Goal: Task Accomplishment & Management: Use online tool/utility

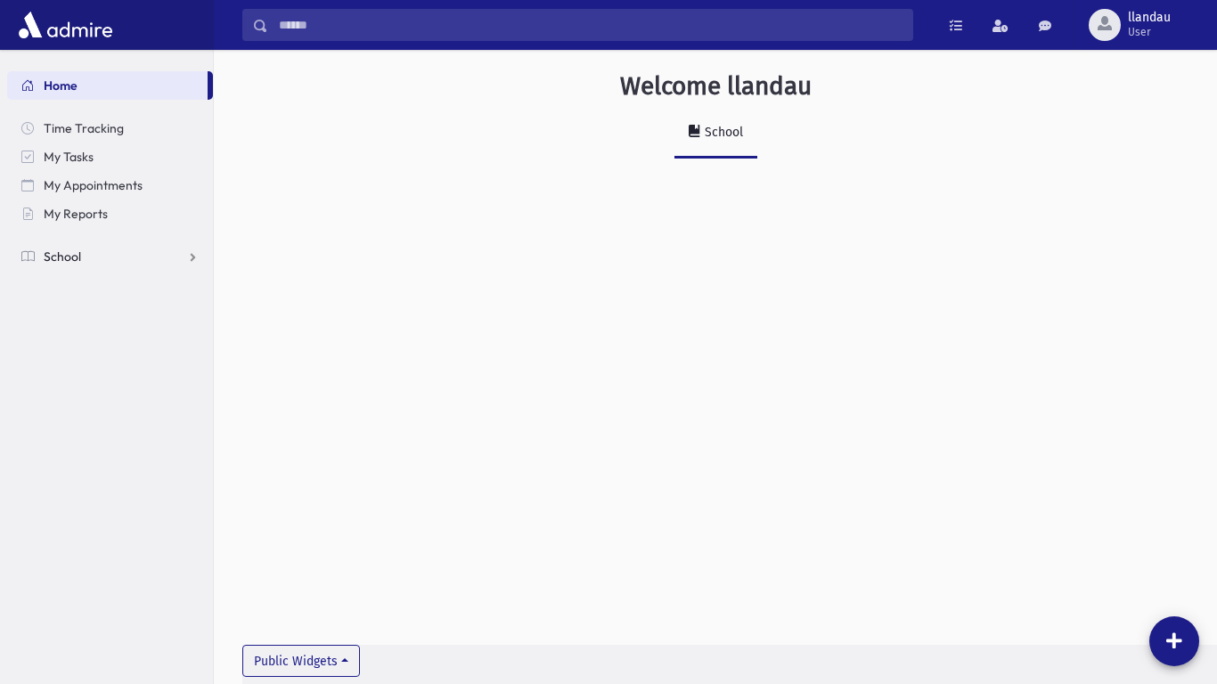
click at [150, 263] on link "School" at bounding box center [110, 256] width 206 height 29
click at [142, 312] on link "Attendance" at bounding box center [110, 313] width 206 height 29
click at [103, 340] on link "Entry" at bounding box center [110, 342] width 206 height 29
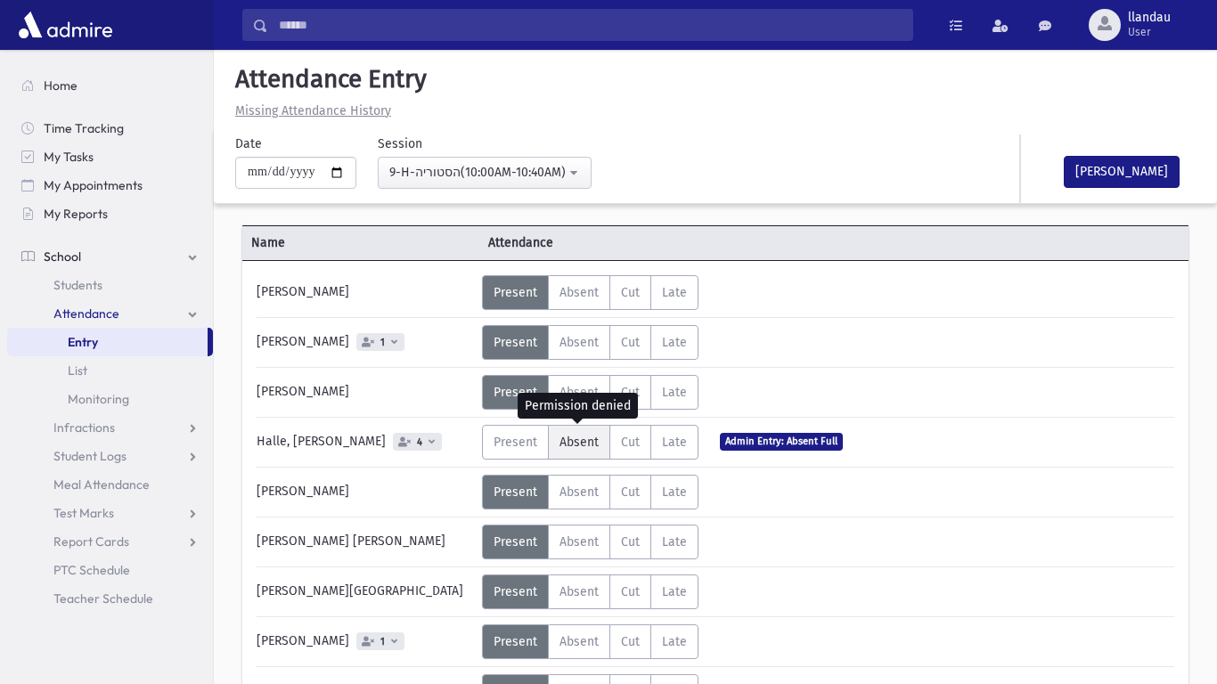
click at [587, 438] on span "Absent" at bounding box center [579, 442] width 39 height 15
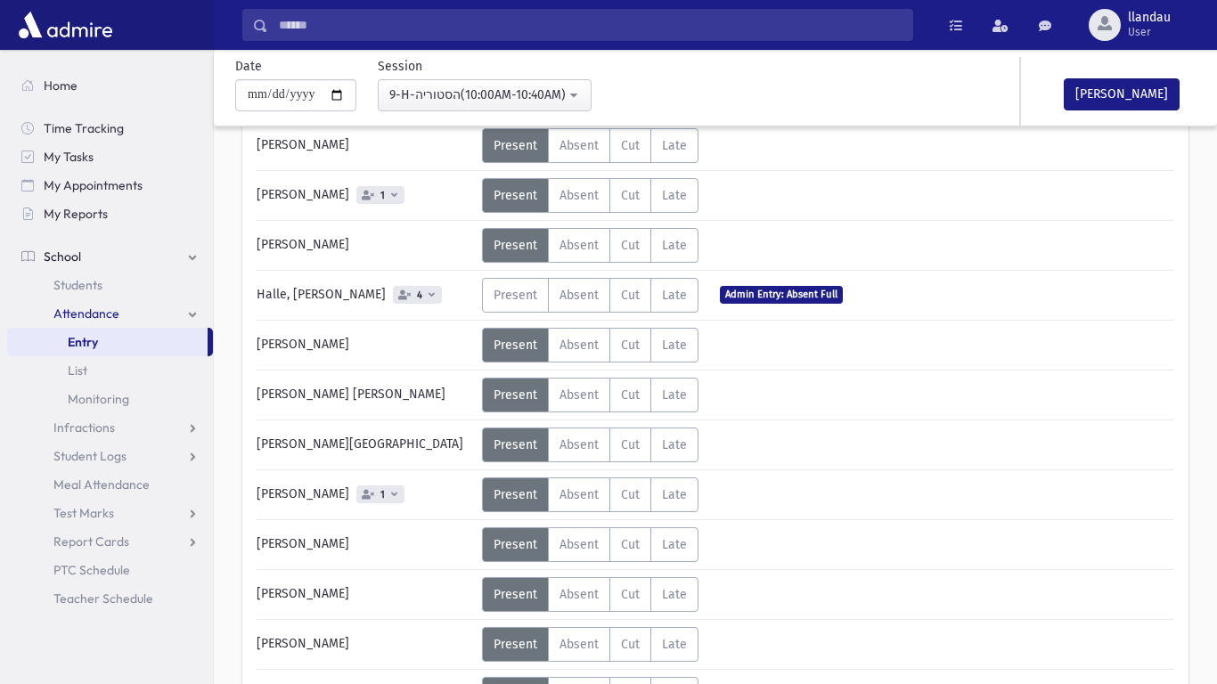
scroll to position [209, 0]
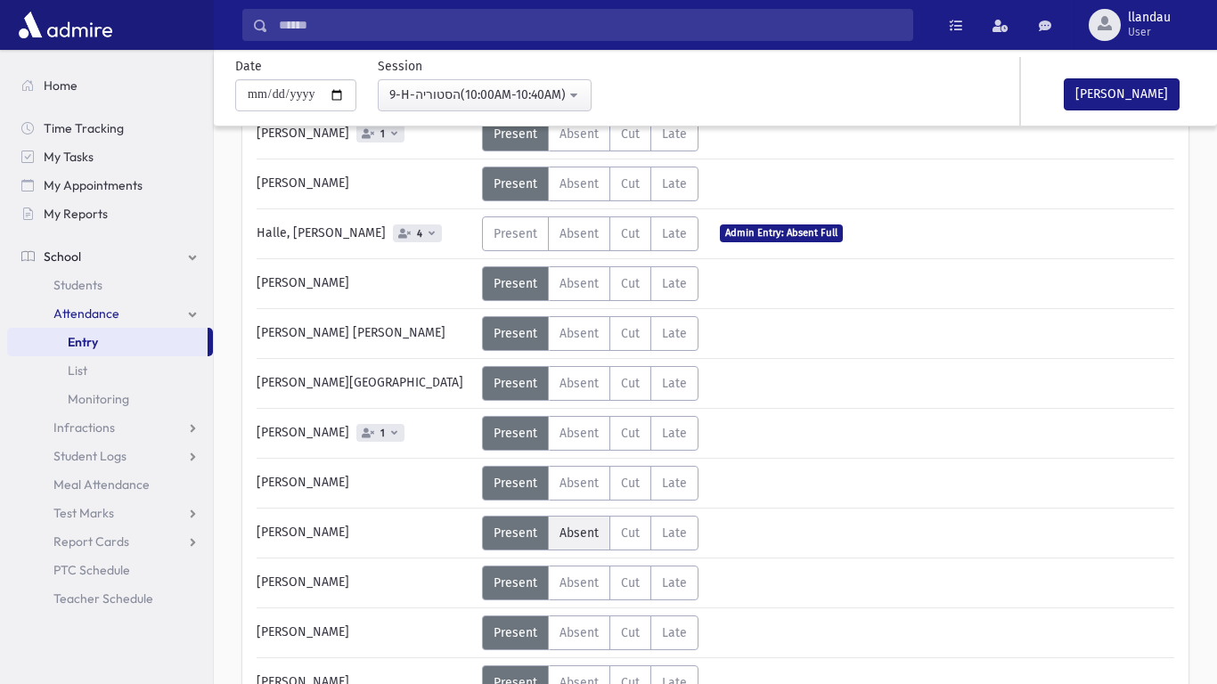
click at [578, 523] on label "Absent A" at bounding box center [579, 533] width 62 height 35
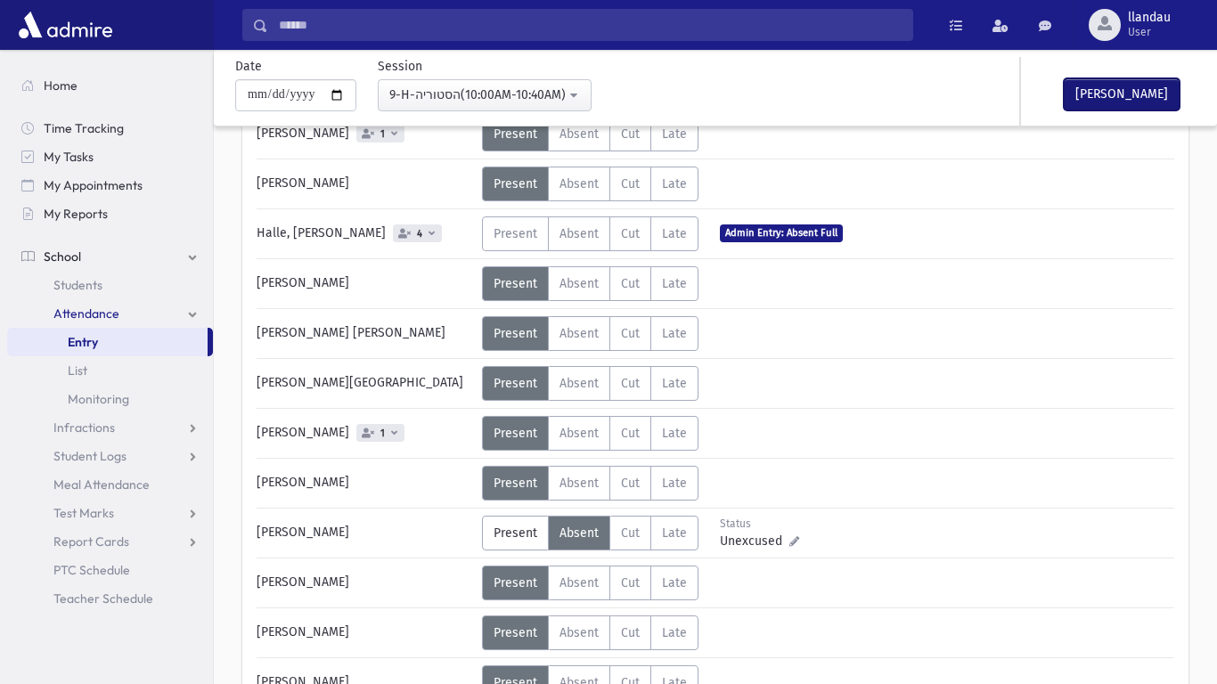
click at [1094, 85] on button "[PERSON_NAME]" at bounding box center [1122, 94] width 116 height 32
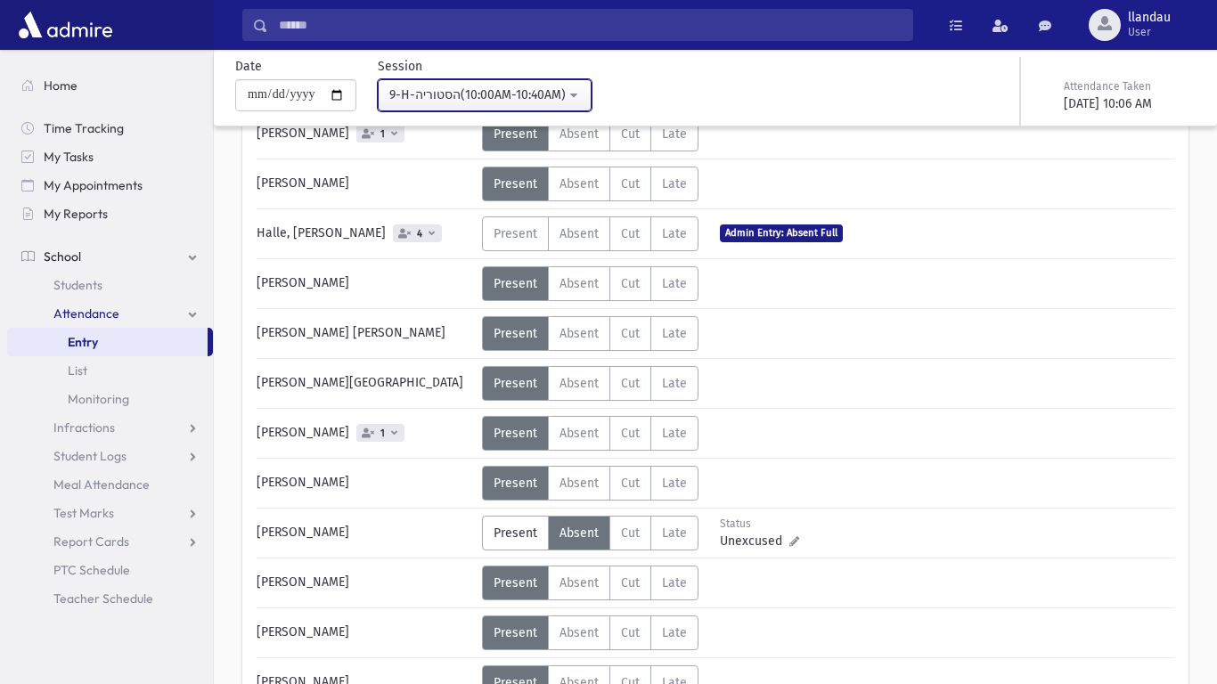
click at [586, 101] on button "9-H-הסטוריה(10:00AM-10:40AM)" at bounding box center [485, 95] width 214 height 32
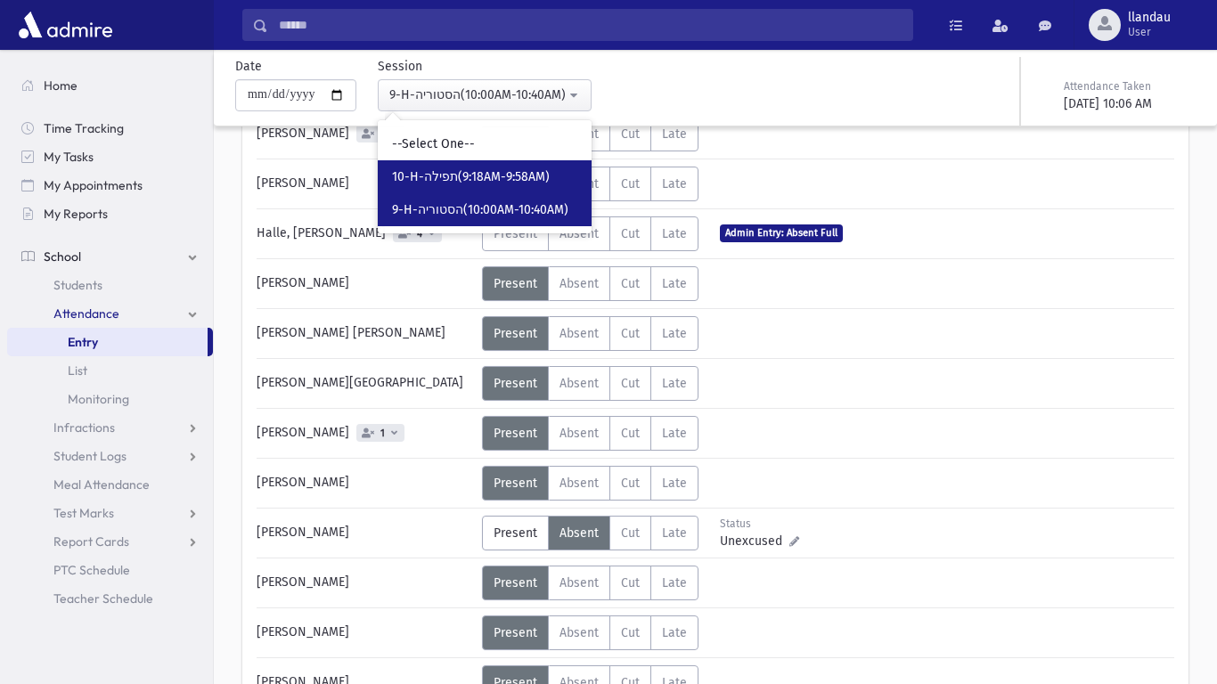
click at [532, 168] on span "10-H-תפילה(9:18AM-9:58AM)" at bounding box center [471, 177] width 158 height 18
select select "*****"
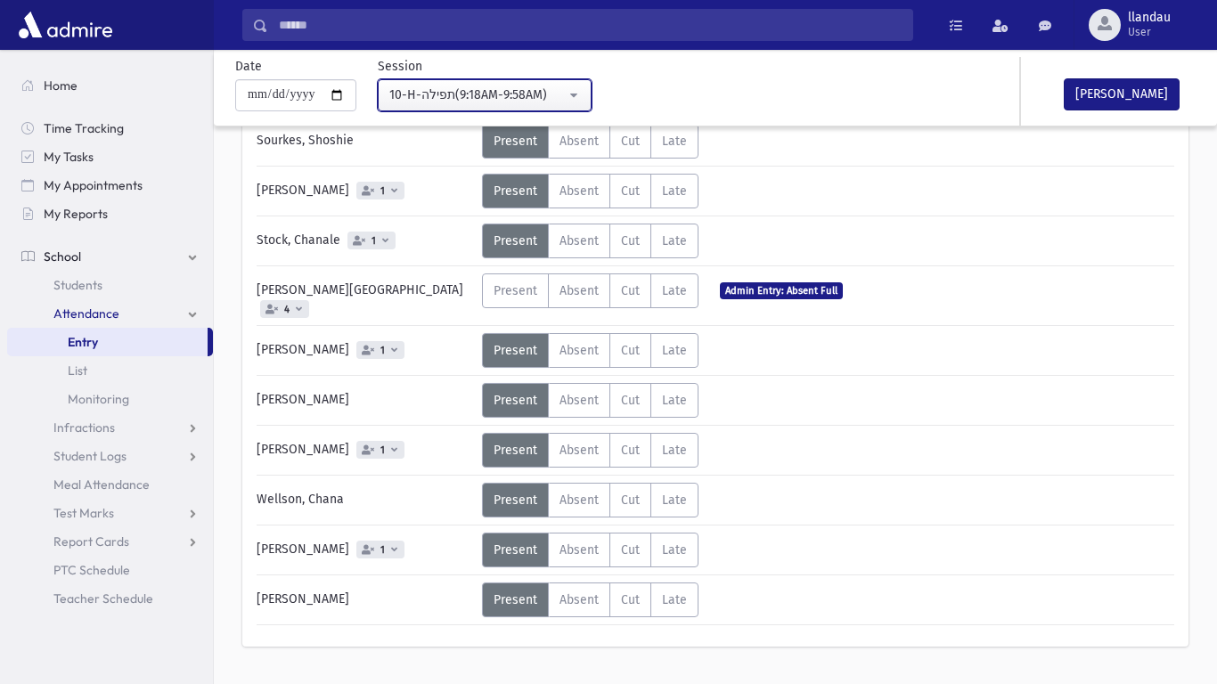
scroll to position [1132, 0]
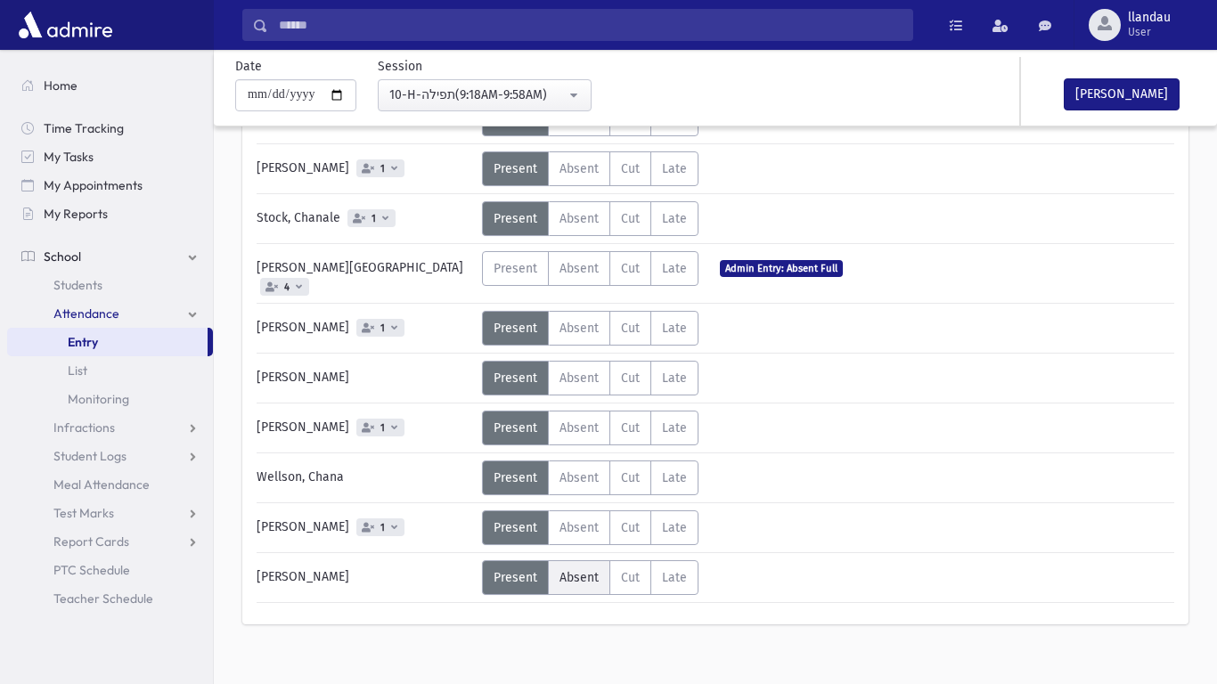
click at [554, 567] on label "Absent A" at bounding box center [579, 578] width 62 height 35
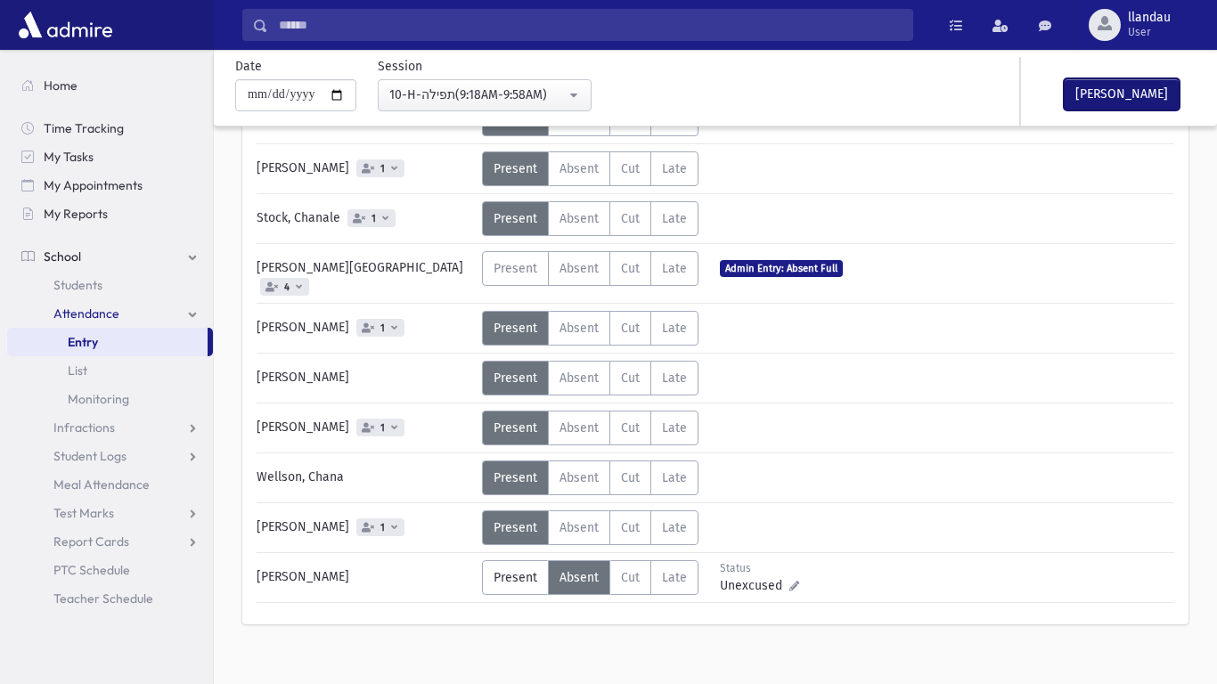
click at [1118, 98] on button "[PERSON_NAME]" at bounding box center [1122, 94] width 116 height 32
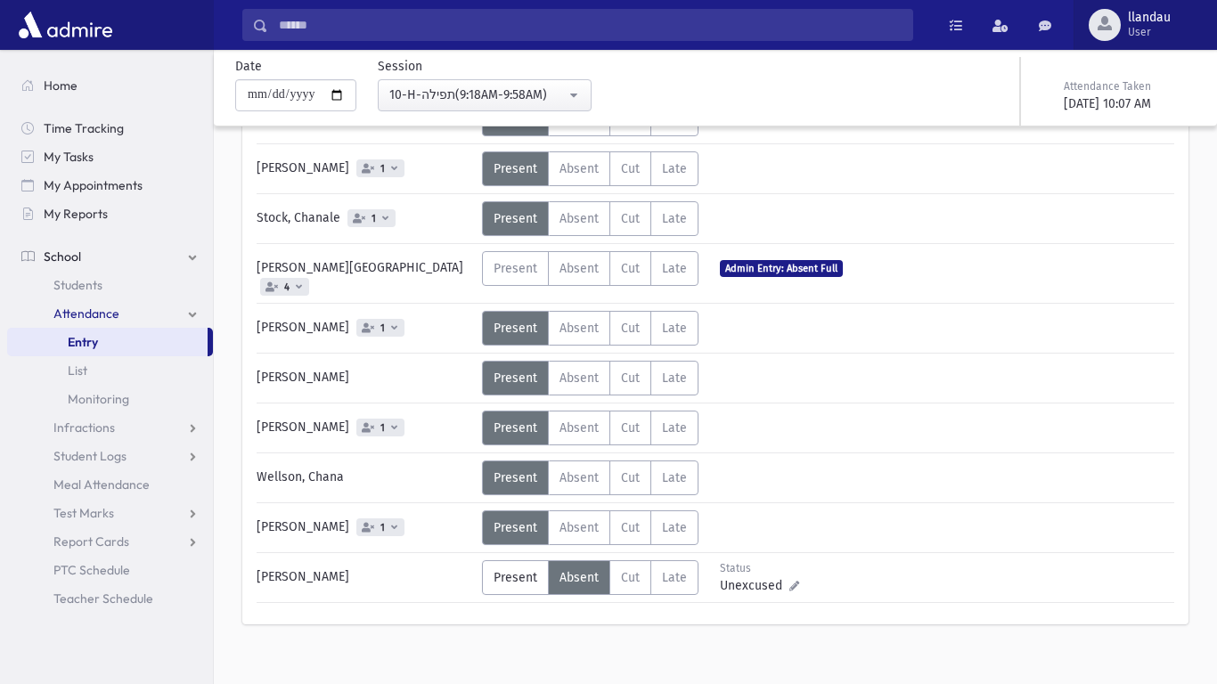
click at [1143, 30] on span "User" at bounding box center [1149, 32] width 43 height 14
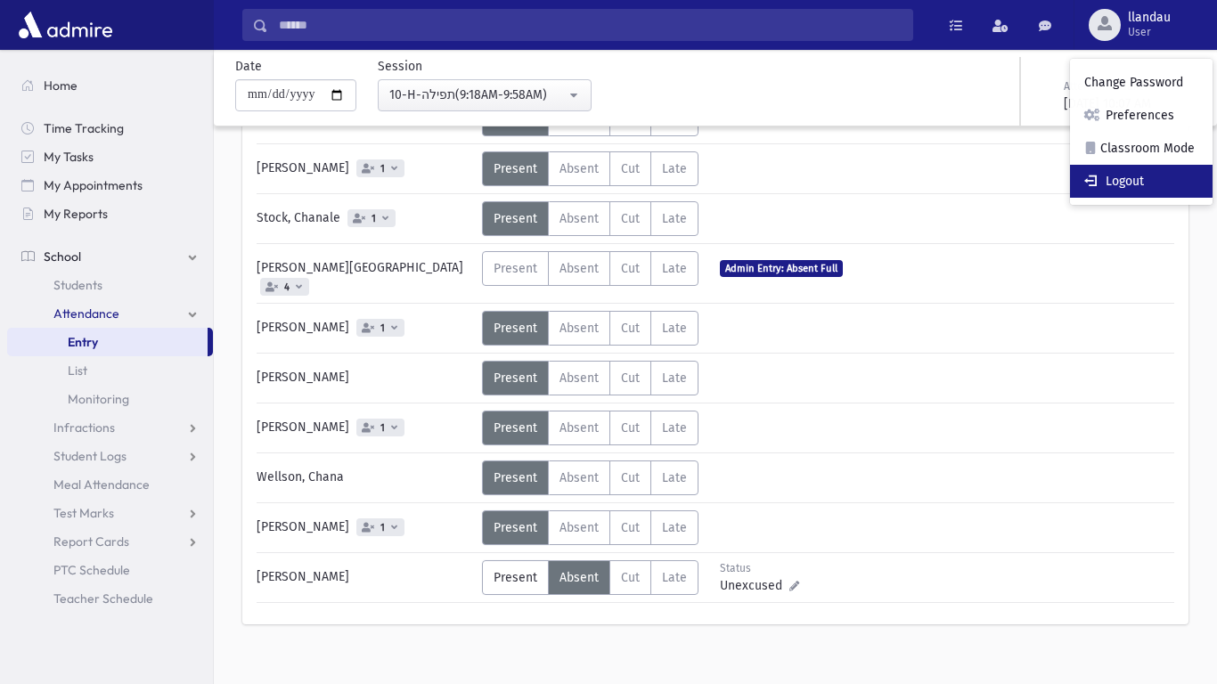
click at [1122, 172] on link "Logout" at bounding box center [1141, 181] width 143 height 33
